Goal: Book appointment/travel/reservation

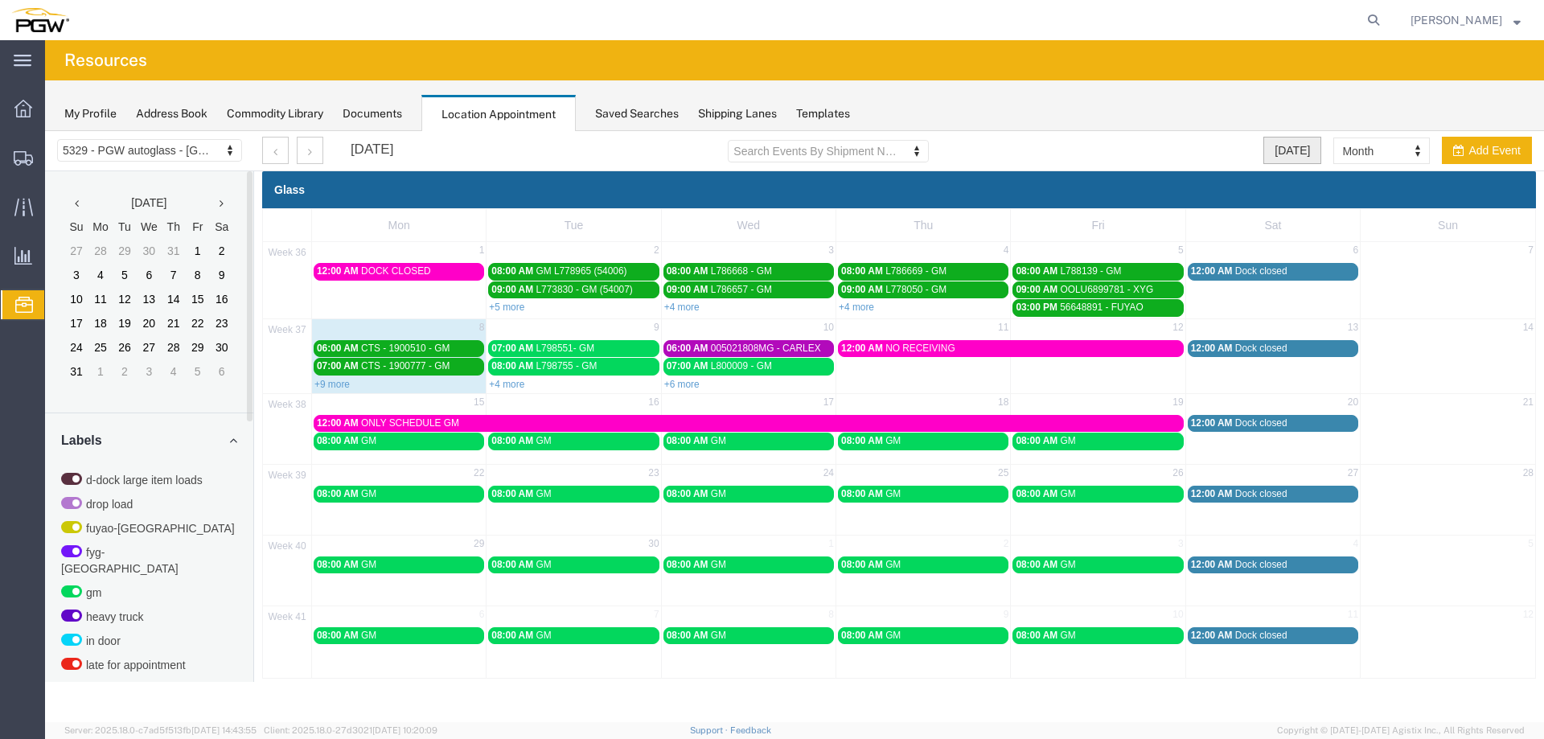
click at [1295, 158] on button "Today" at bounding box center [1292, 150] width 58 height 27
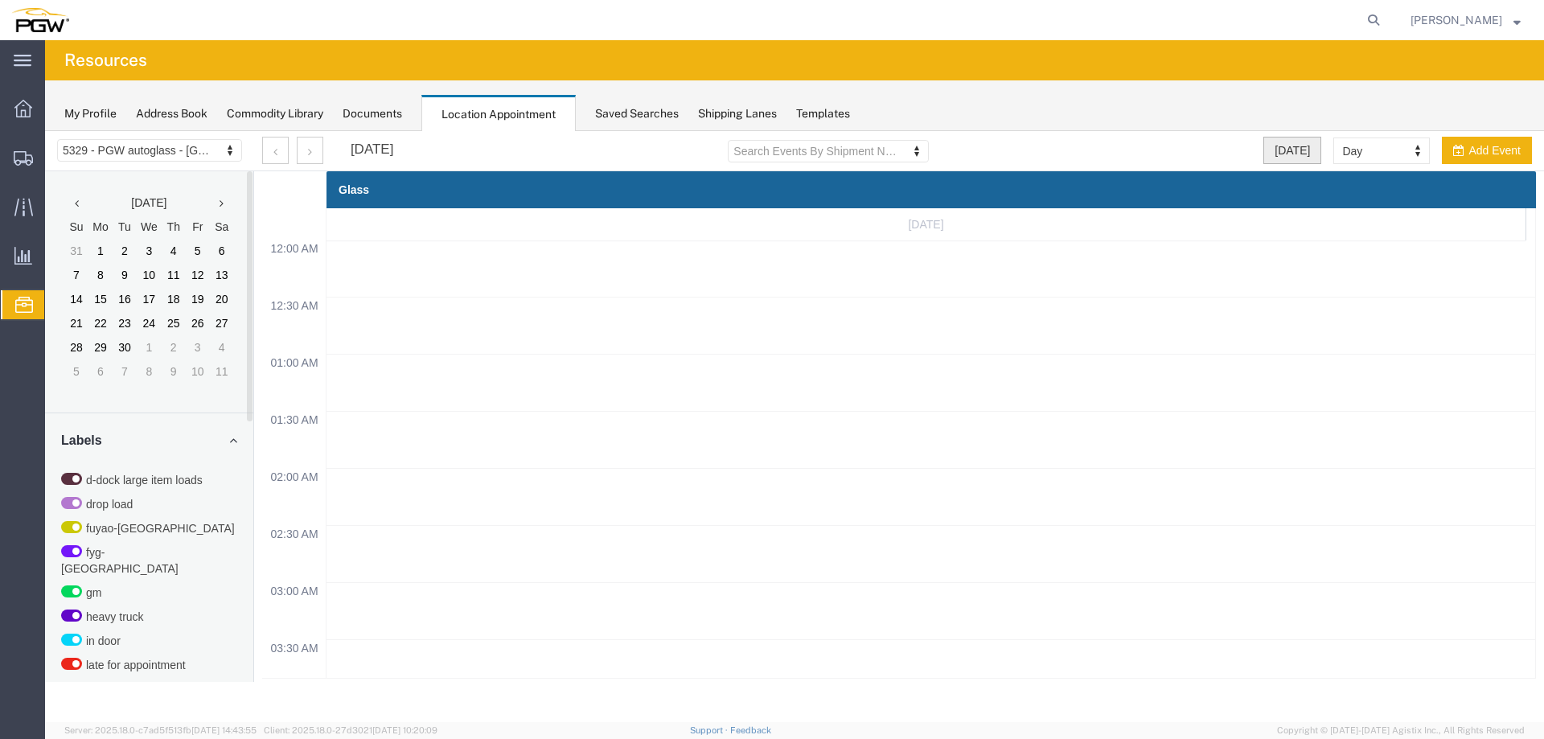
scroll to position [686, 0]
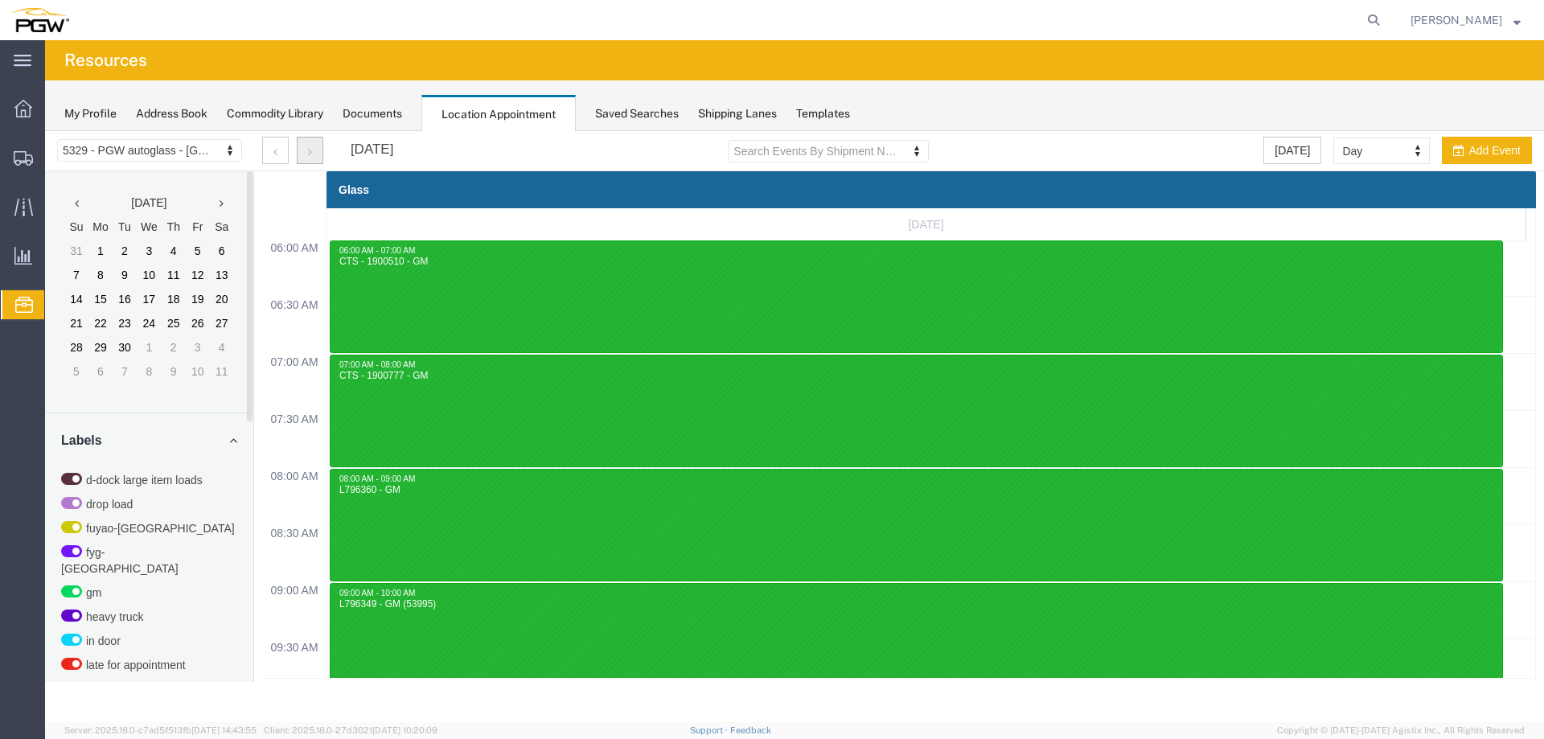
click at [313, 162] on button "button" at bounding box center [310, 150] width 27 height 27
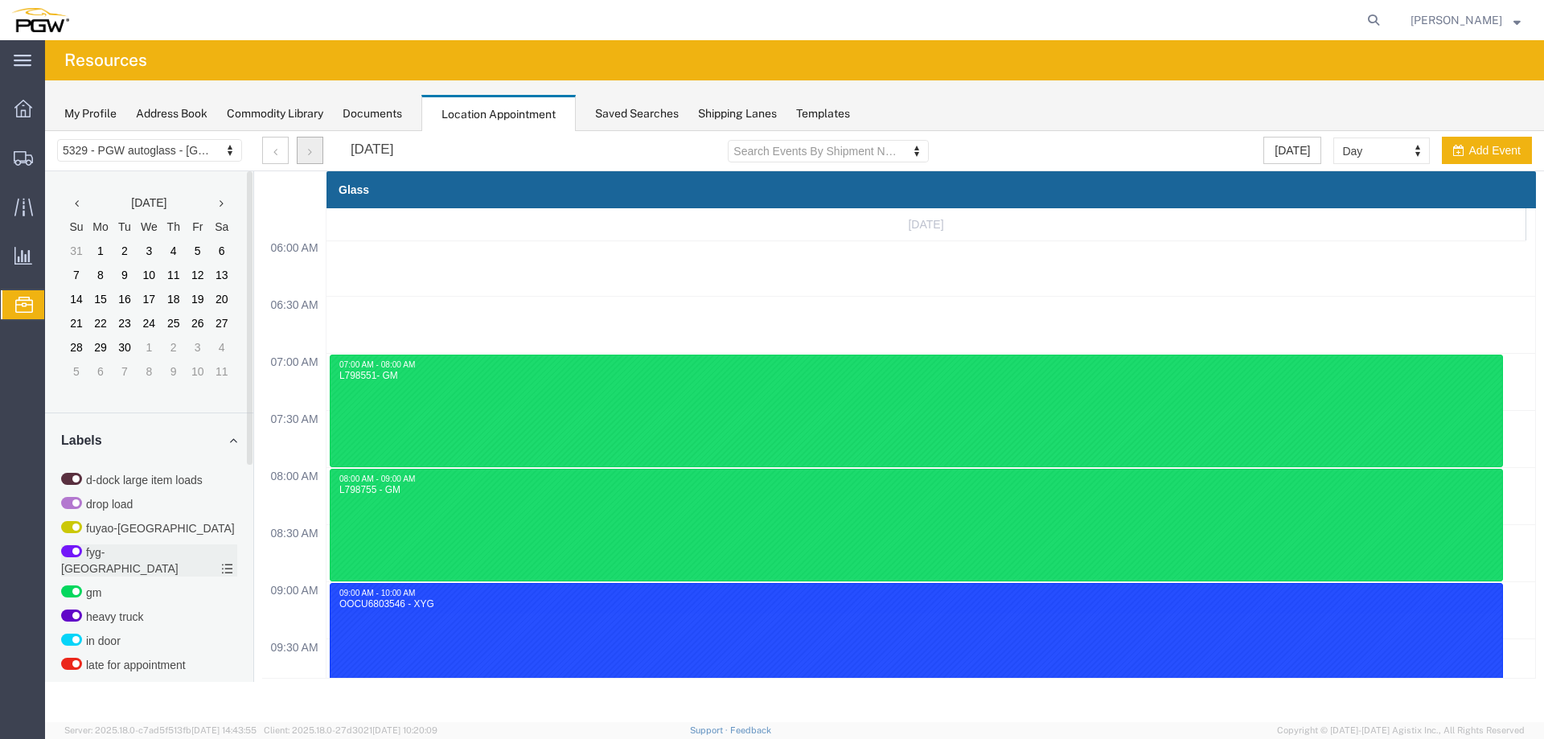
scroll to position [491, 0]
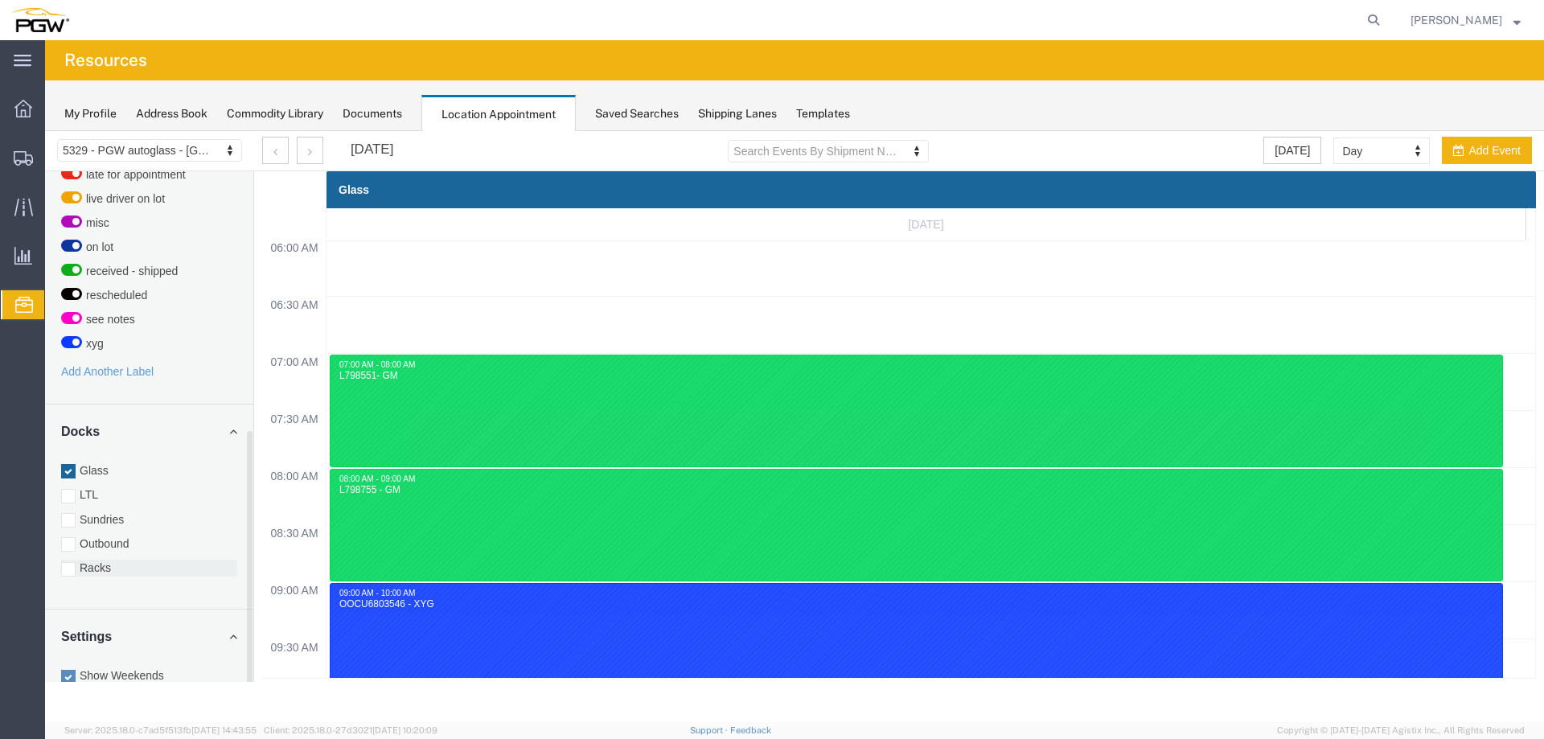
click at [93, 560] on label "Racks" at bounding box center [149, 568] width 176 height 16
click at [45, 131] on input "Racks" at bounding box center [45, 131] width 0 height 0
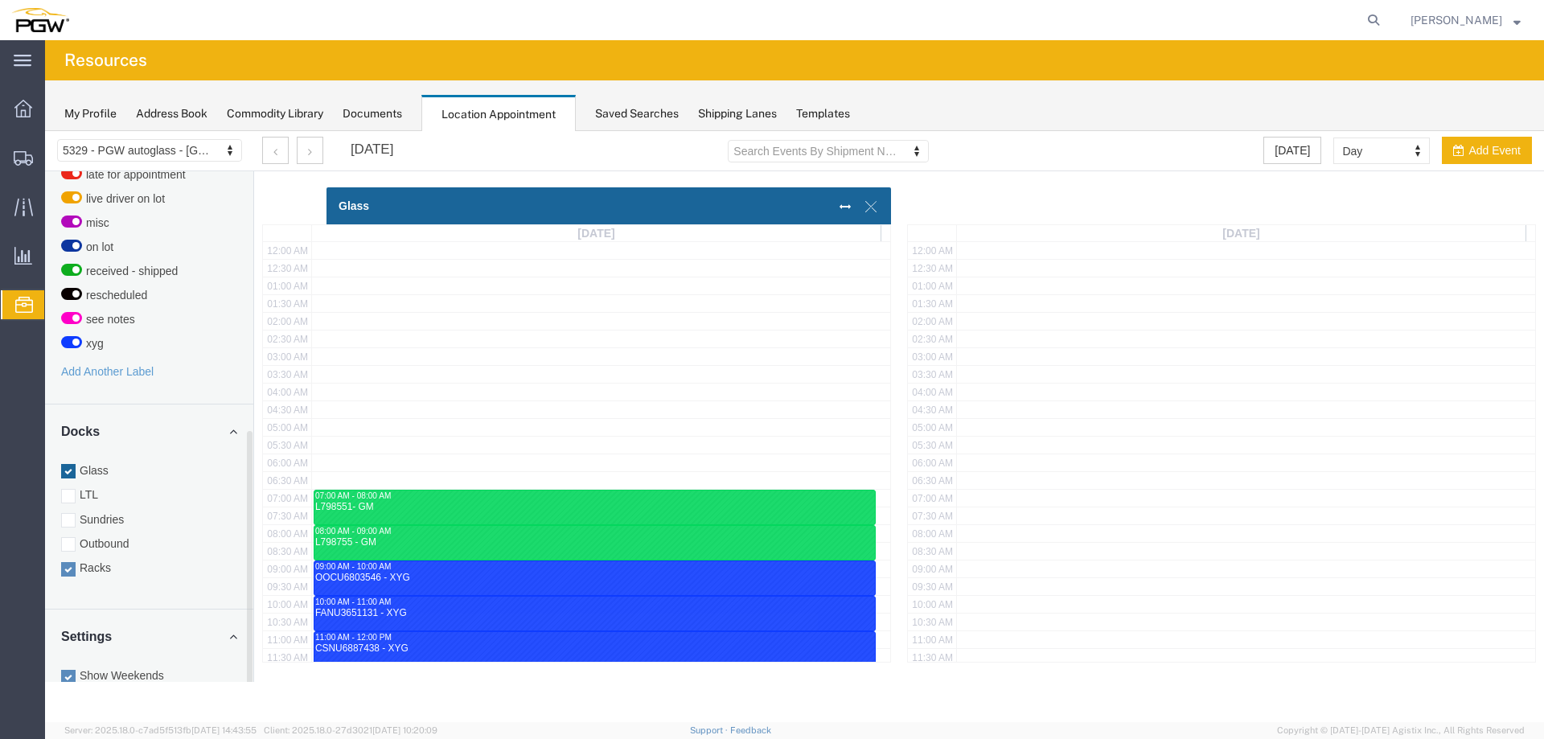
scroll to position [396, 0]
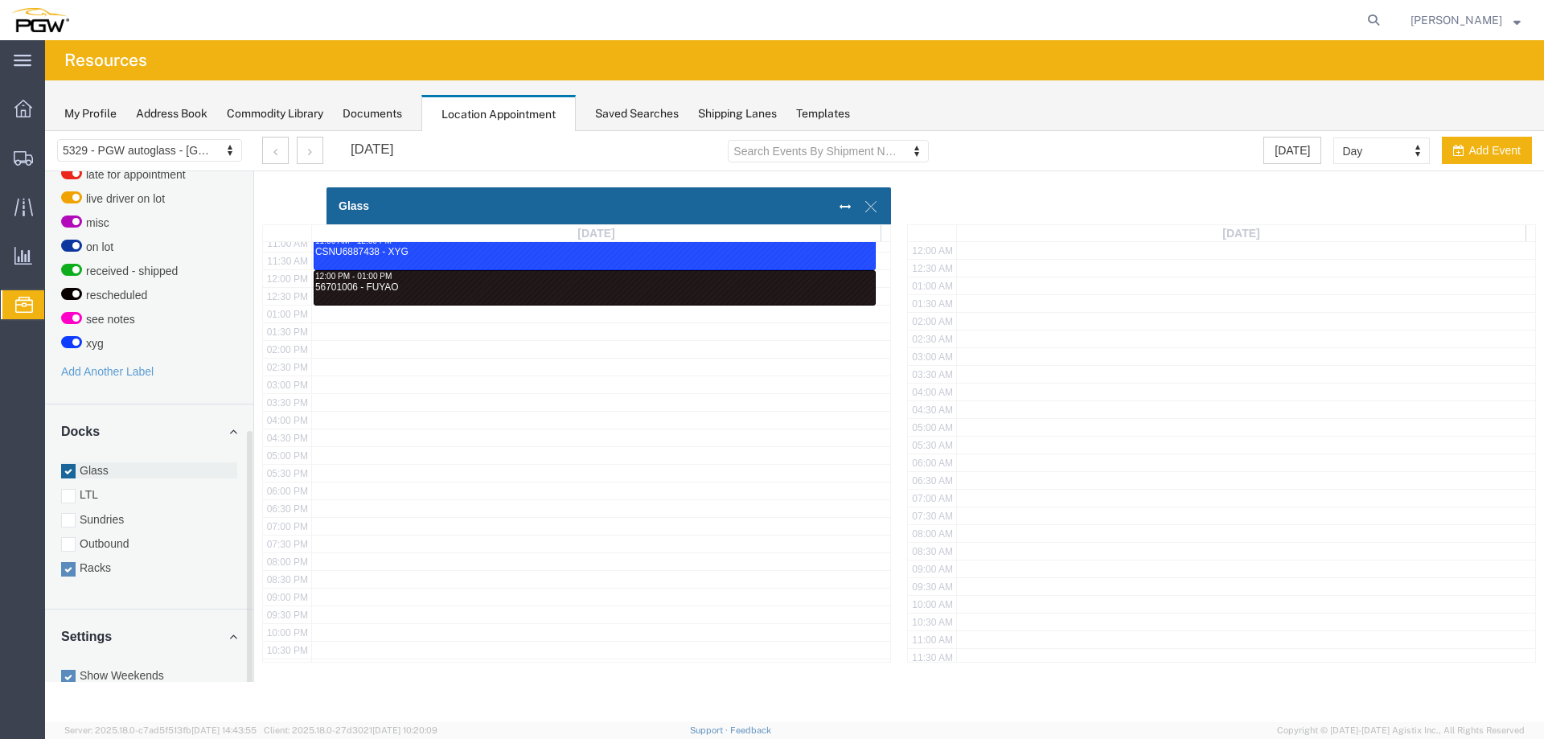
click at [90, 462] on label "Glass" at bounding box center [149, 470] width 176 height 16
click at [45, 131] on input "Glass" at bounding box center [45, 131] width 0 height 0
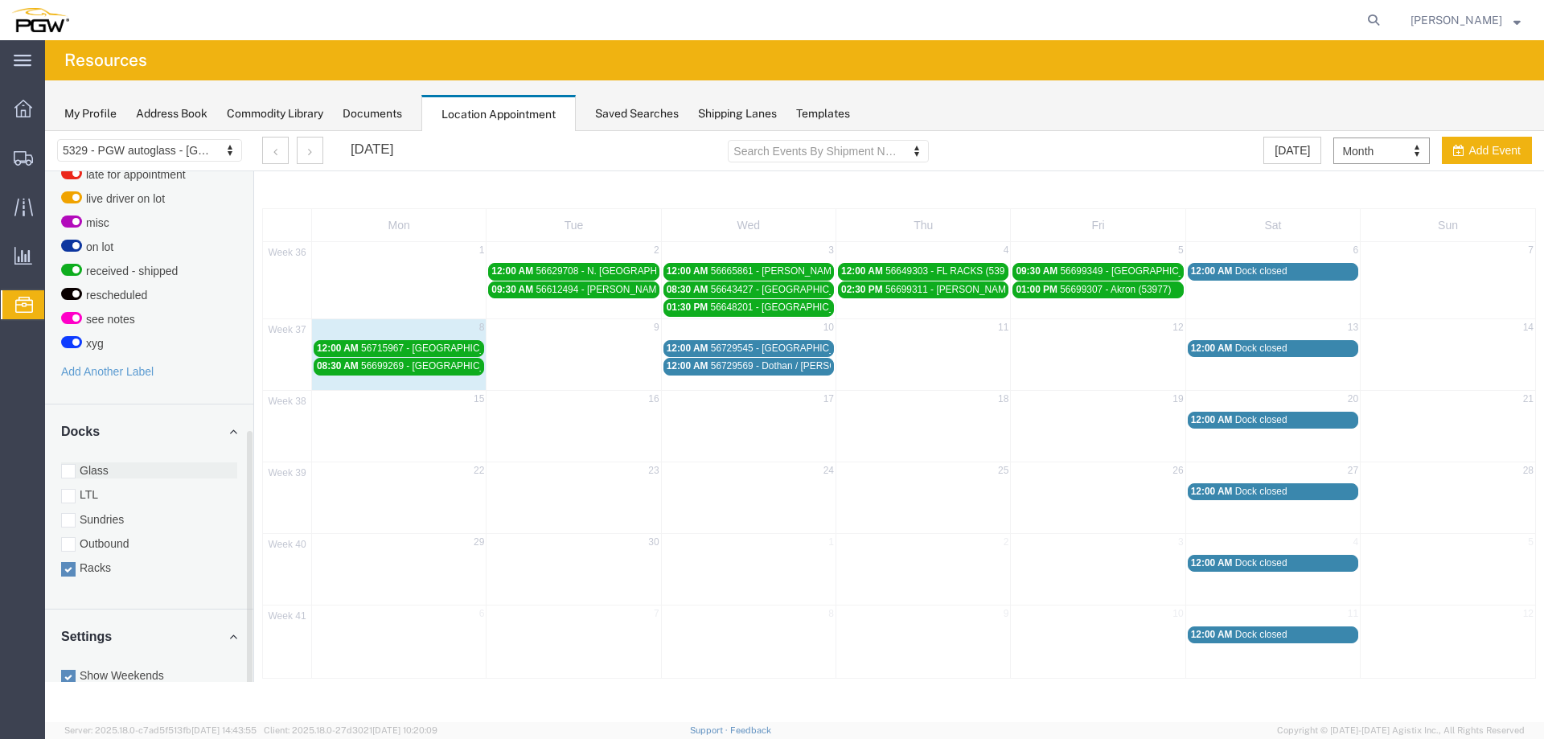
click at [148, 462] on label "Glass" at bounding box center [149, 470] width 176 height 16
click at [45, 131] on input "Glass" at bounding box center [45, 131] width 0 height 0
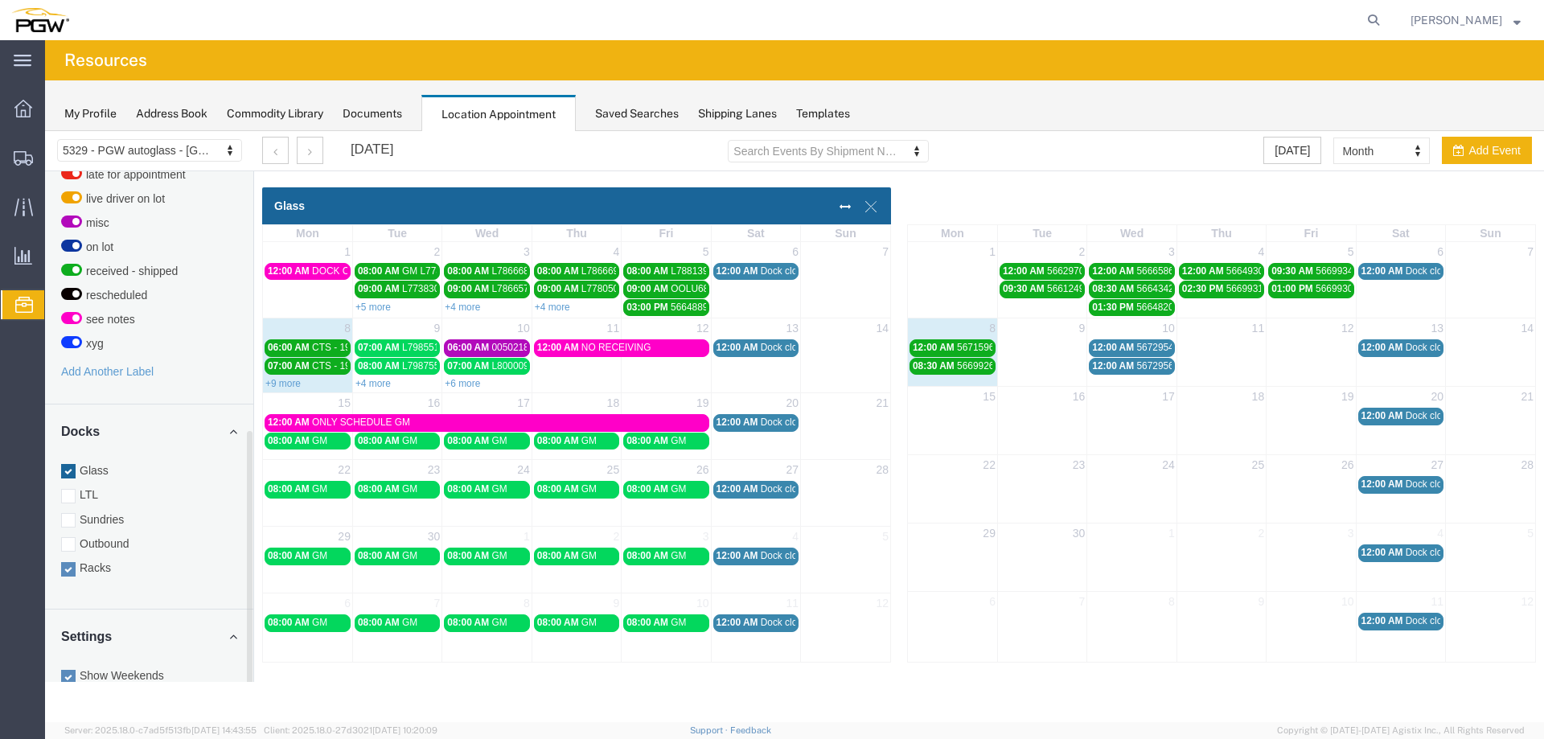
click at [95, 560] on label "Racks" at bounding box center [149, 568] width 176 height 16
click at [45, 131] on input "Racks" at bounding box center [45, 131] width 0 height 0
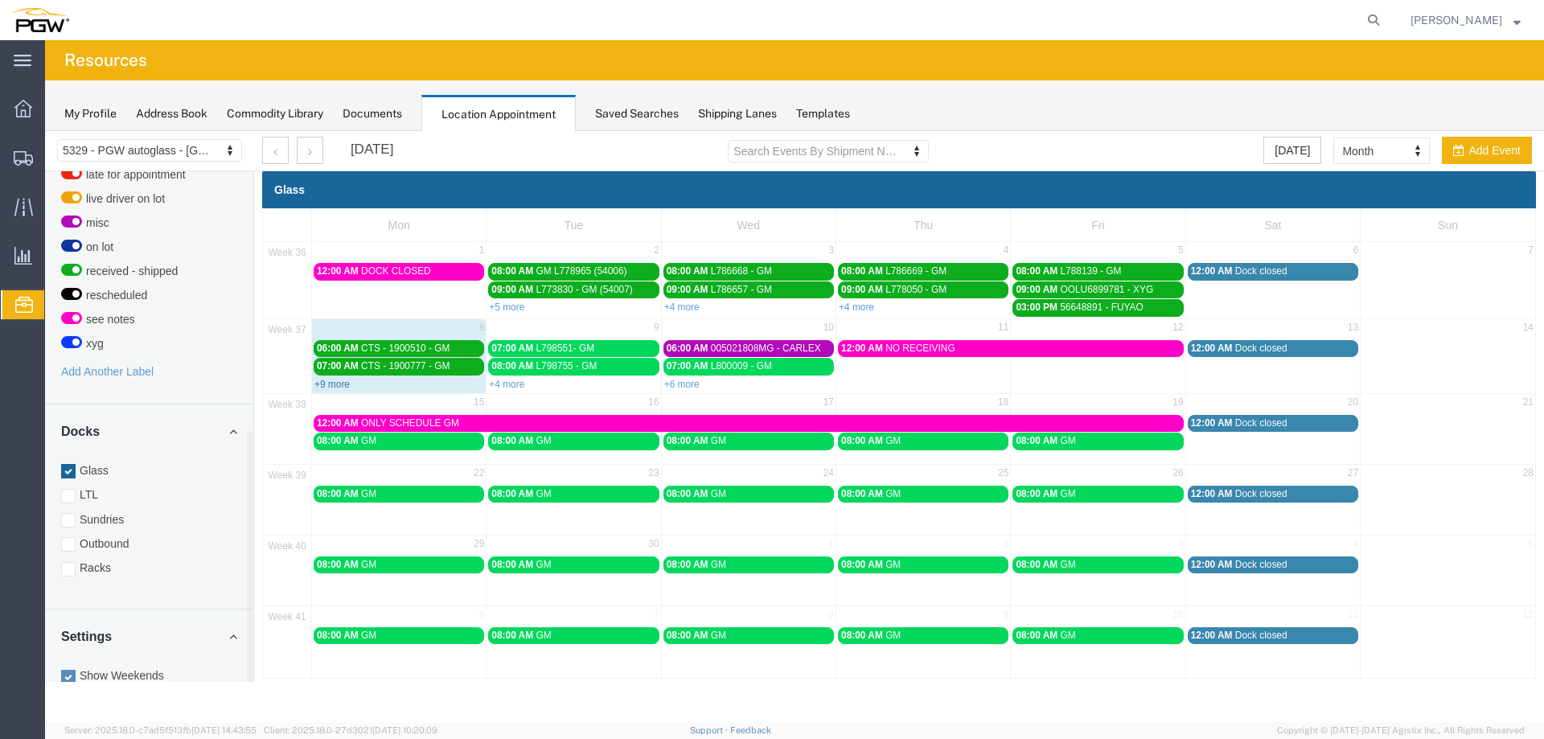
click at [335, 380] on link "+9 more" at bounding box center [331, 384] width 35 height 11
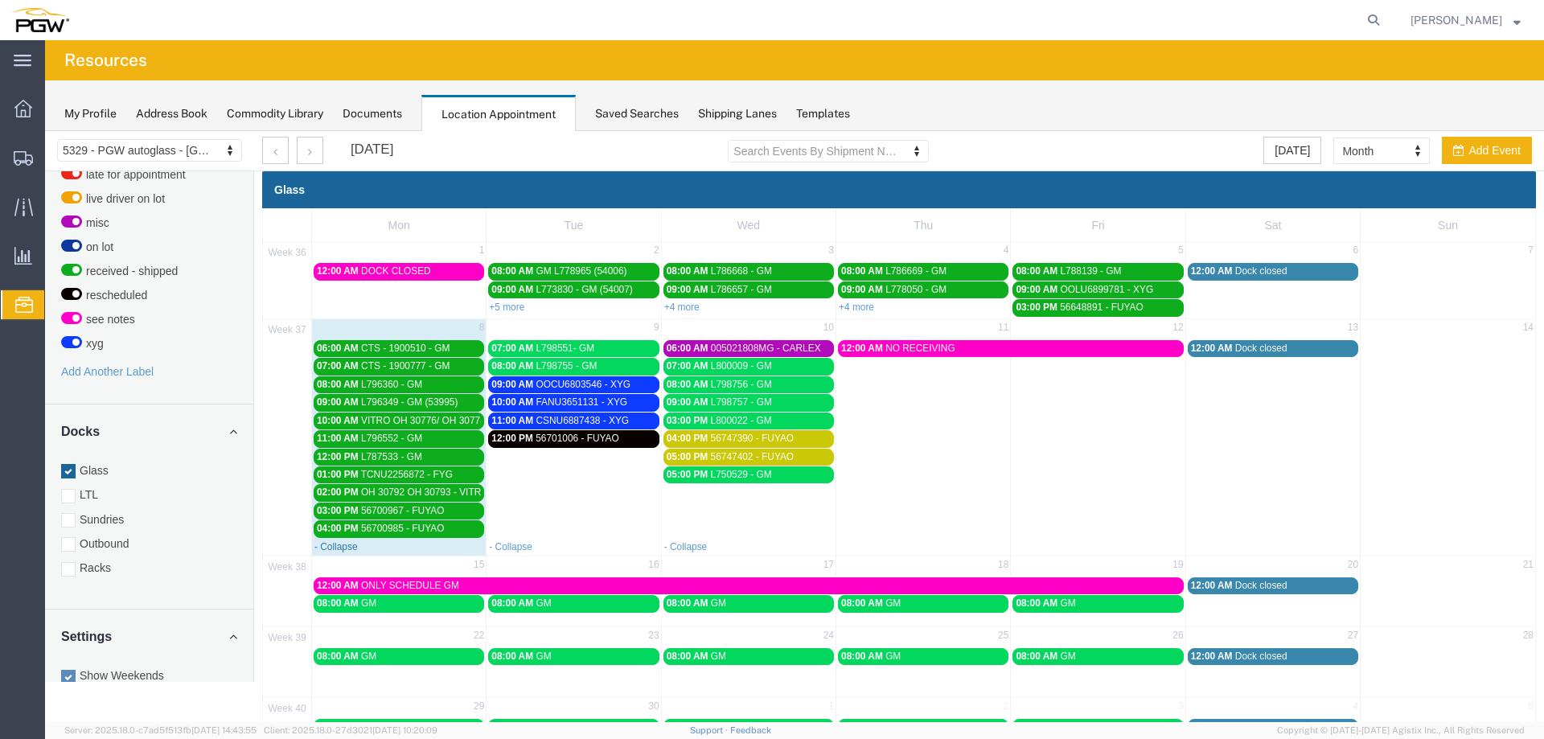
click at [329, 547] on link "- Collapse" at bounding box center [335, 546] width 43 height 11
